Goal: Task Accomplishment & Management: Complete application form

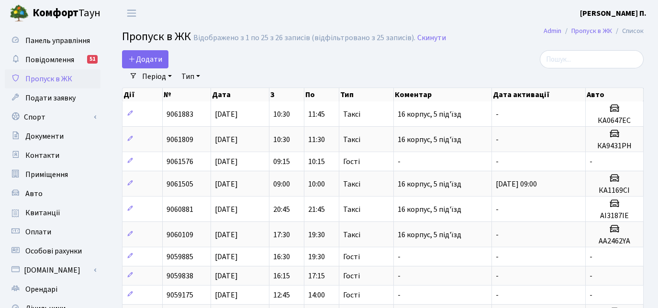
select select "25"
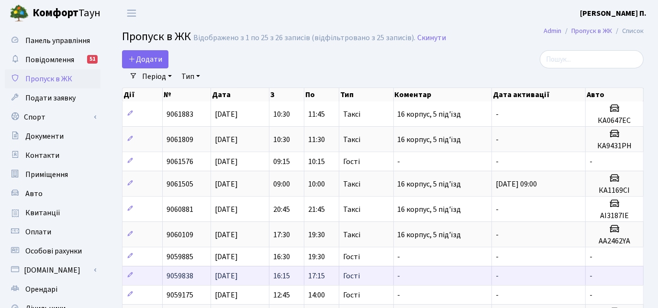
click at [562, 273] on td "-" at bounding box center [539, 275] width 94 height 19
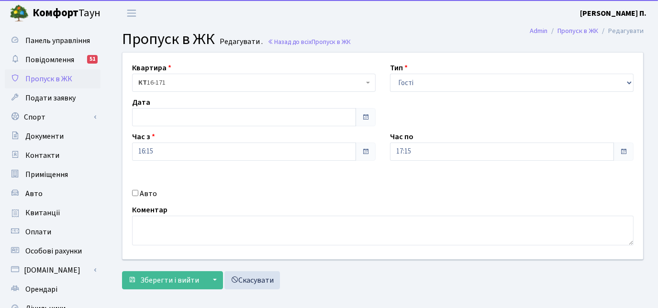
click at [134, 191] on input "Авто" at bounding box center [135, 193] width 6 height 6
checkbox input "true"
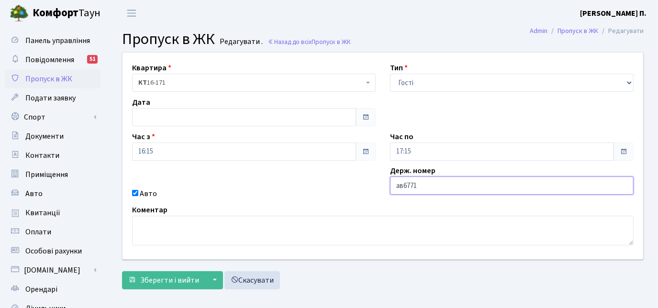
type input "ав6771"
